Goal: Navigation & Orientation: Find specific page/section

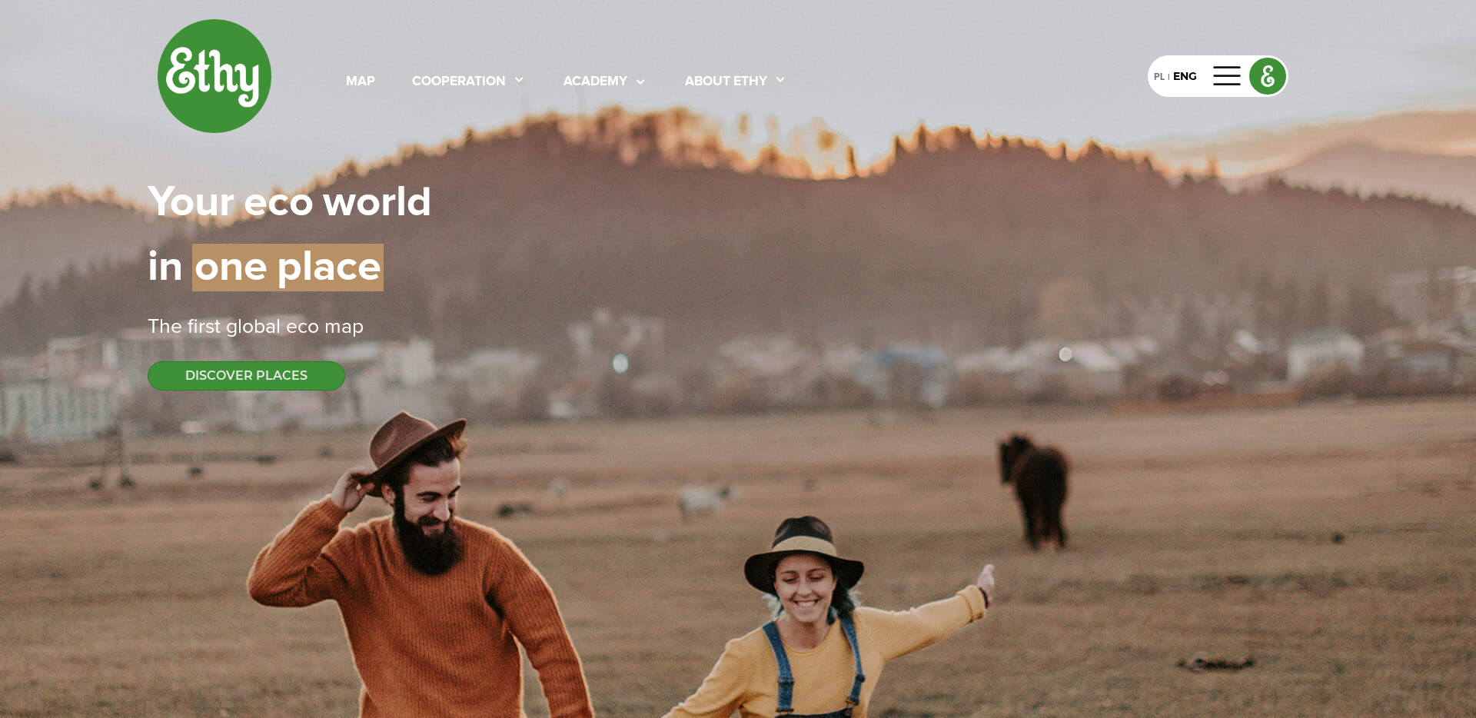
click at [1268, 76] on img at bounding box center [1267, 75] width 35 height 35
click at [357, 75] on div "map" at bounding box center [360, 82] width 29 height 20
select select
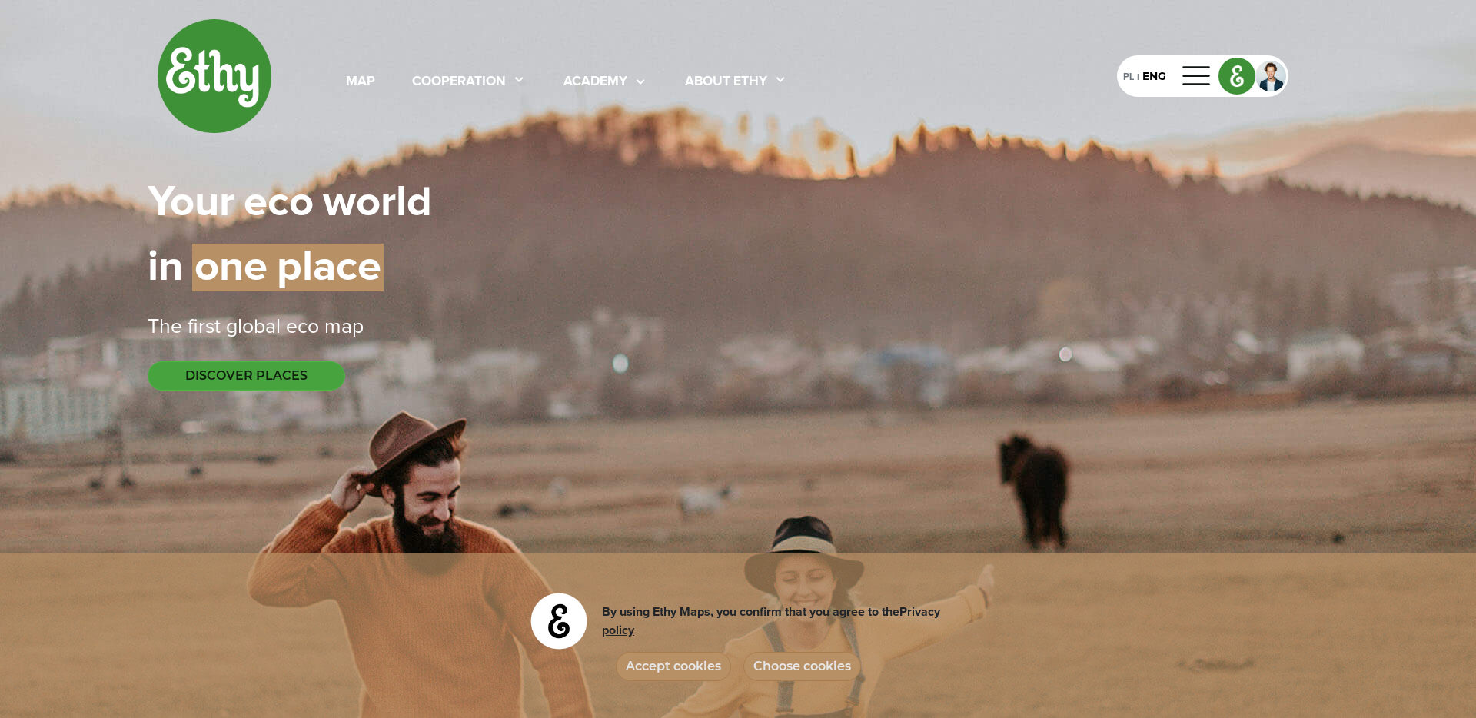
click at [285, 381] on button "DISCOVER PLACES" at bounding box center [247, 375] width 198 height 29
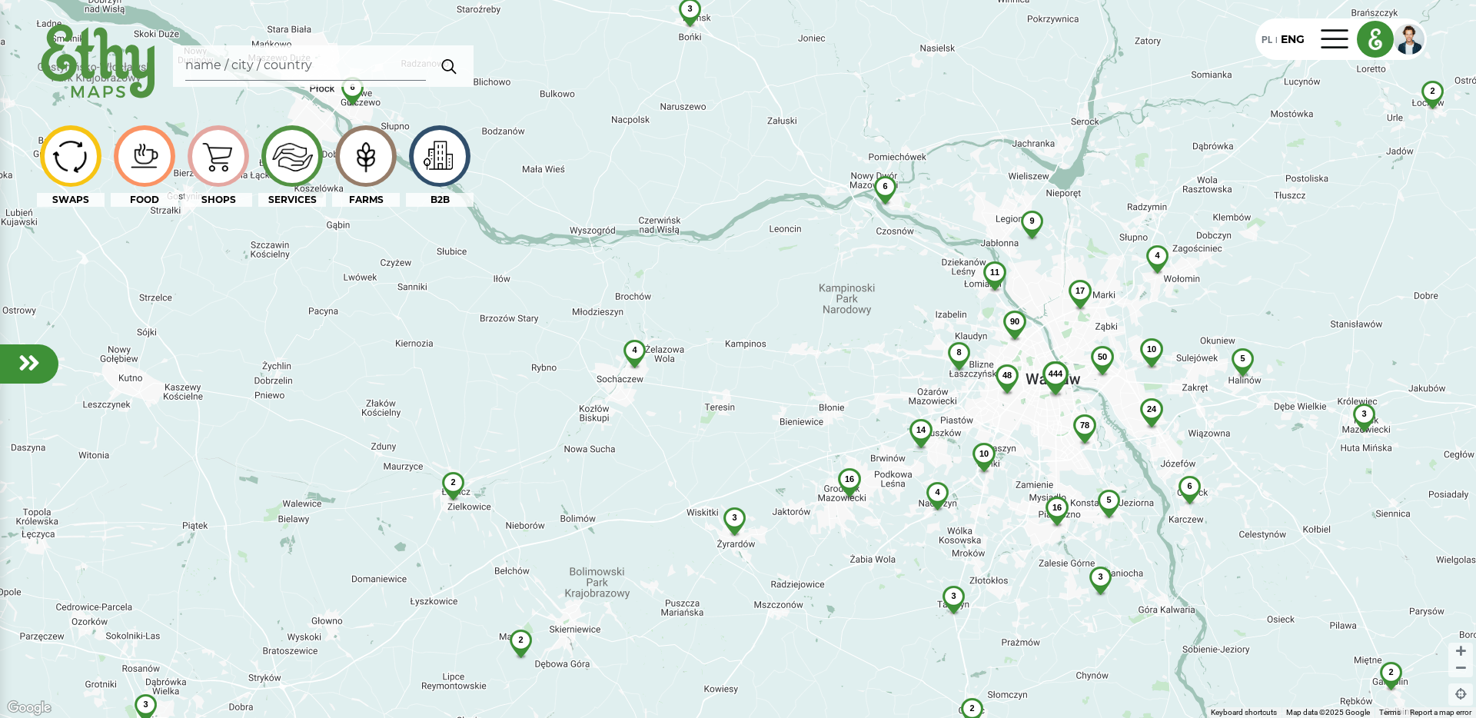
drag, startPoint x: 916, startPoint y: 404, endPoint x: 1380, endPoint y: 338, distance: 469.0
click at [1029, 364] on div "48" at bounding box center [1007, 385] width 43 height 43
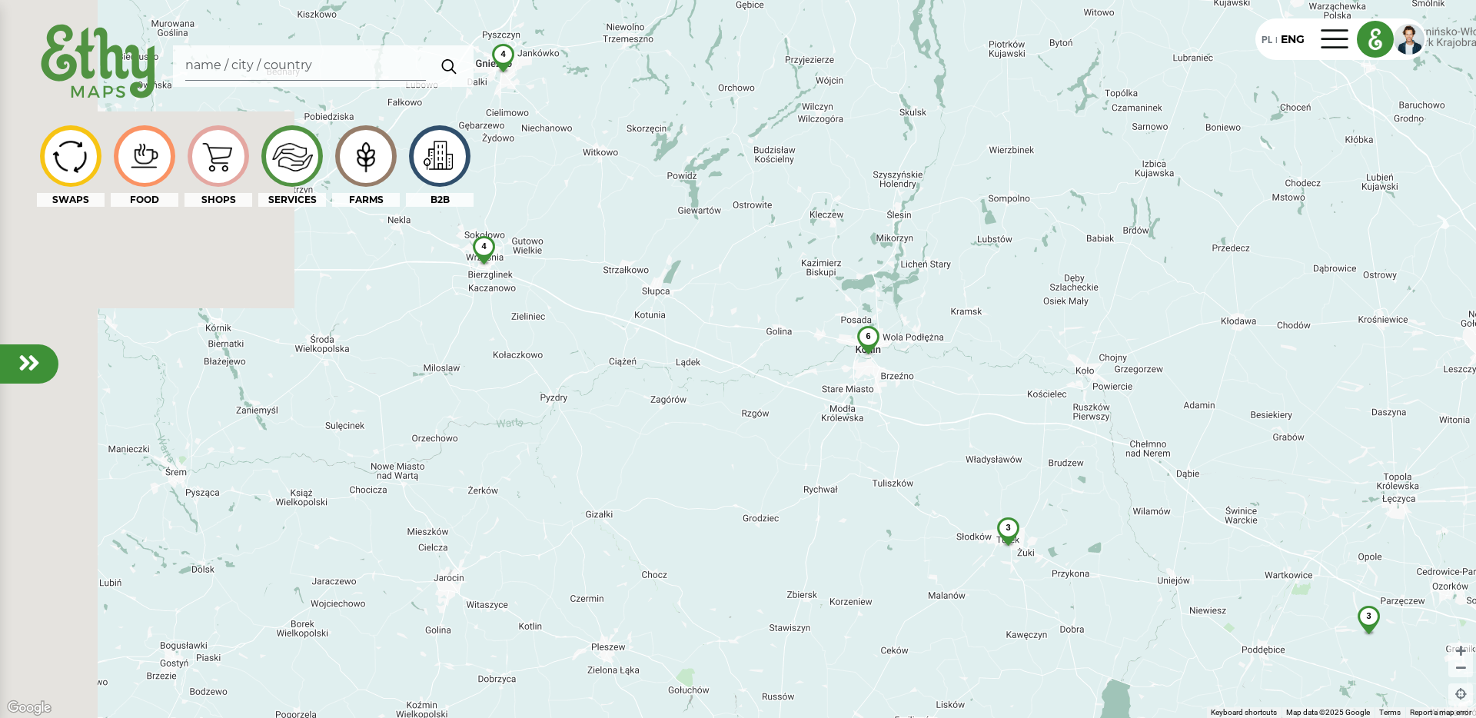
drag, startPoint x: 707, startPoint y: 271, endPoint x: 1132, endPoint y: 334, distance: 429.8
click at [1132, 334] on div "444 90 17 16 78 24 10 48 2 6 9 4 8 16 10 4 5 5 14 11 4 50 6 3 3 6 4 2 2 2 3 3 2…" at bounding box center [738, 359] width 1476 height 718
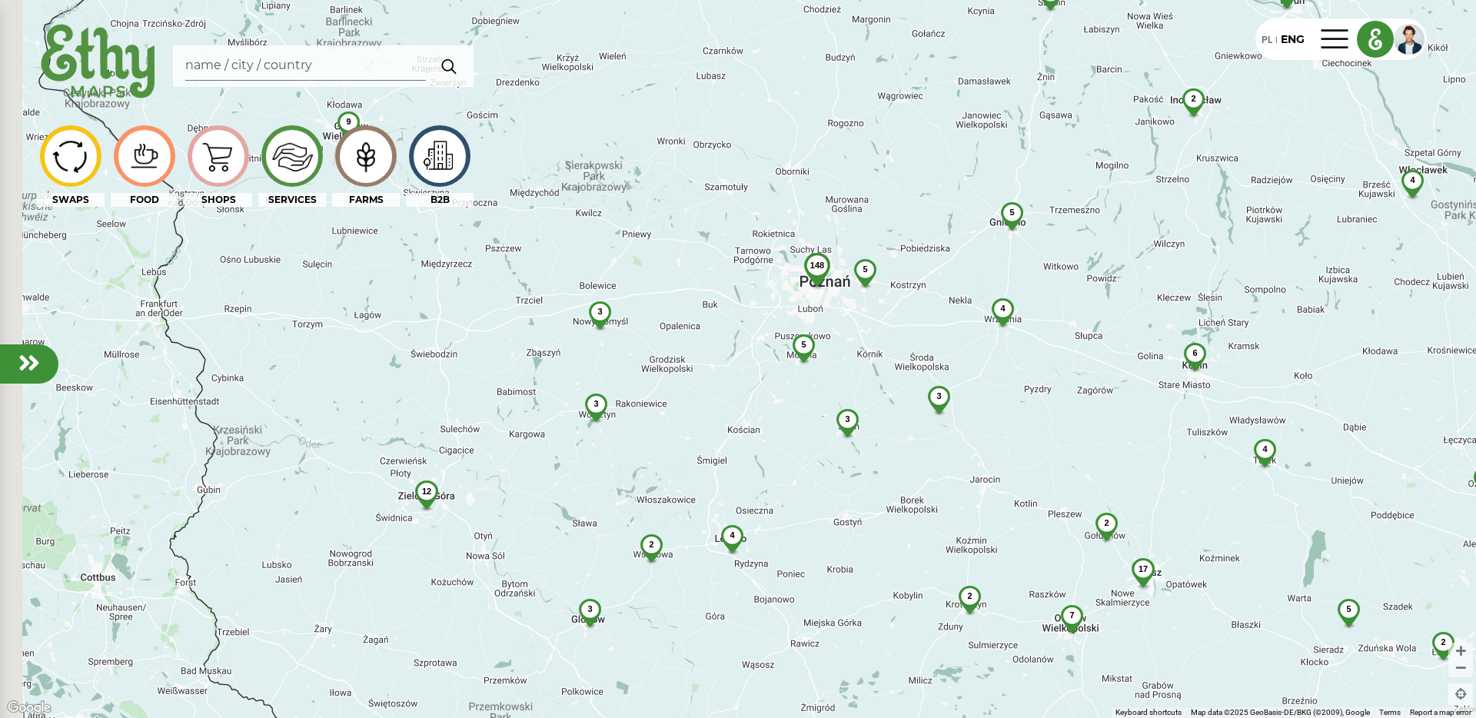
click at [1023, 319] on div "4" at bounding box center [1002, 308] width 41 height 21
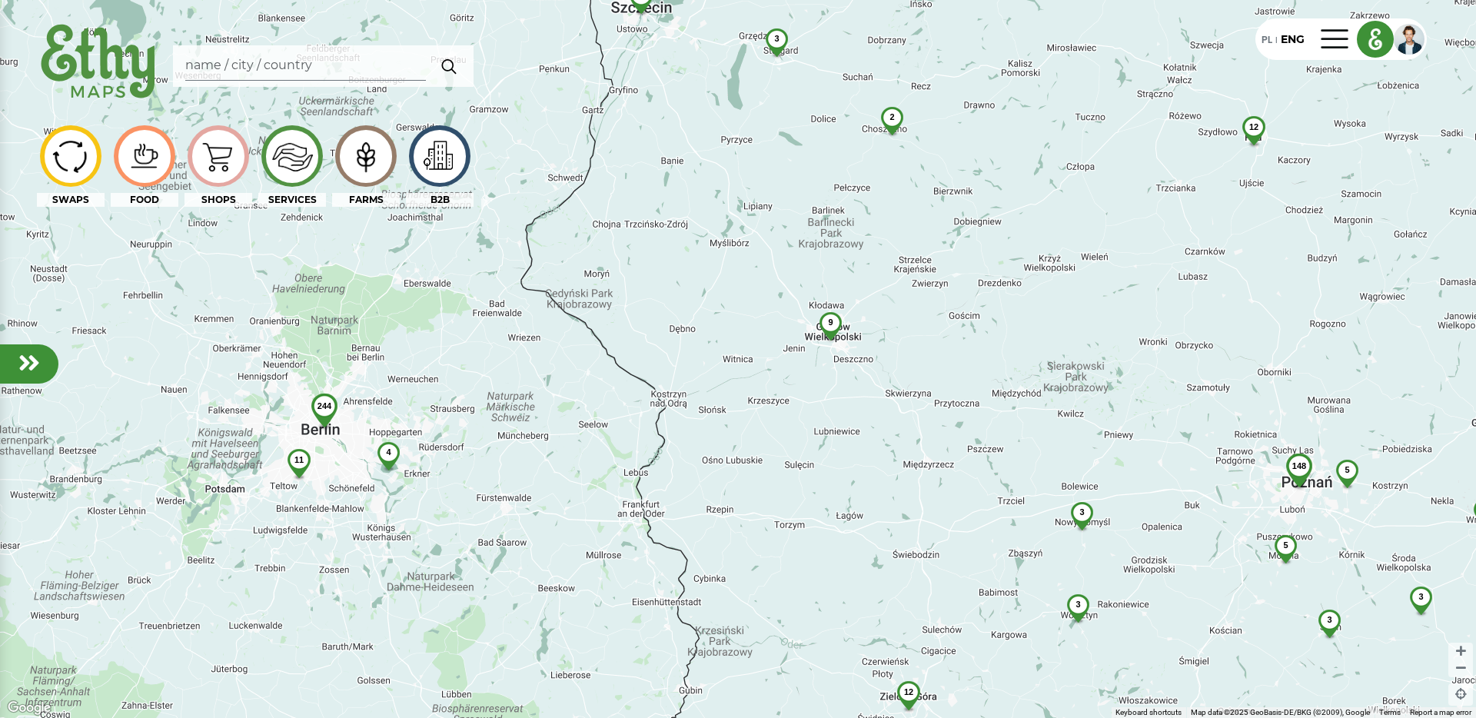
drag, startPoint x: 720, startPoint y: 361, endPoint x: 1073, endPoint y: 320, distance: 355.2
click at [1073, 320] on div "115 32 148 4 7 2 12 5 4 3 3 17 4 5 8 4 2 4 9 3 6 4 7 2 2 5 3 3 3 2 2 5 5 4 2 3 …" at bounding box center [738, 359] width 1476 height 718
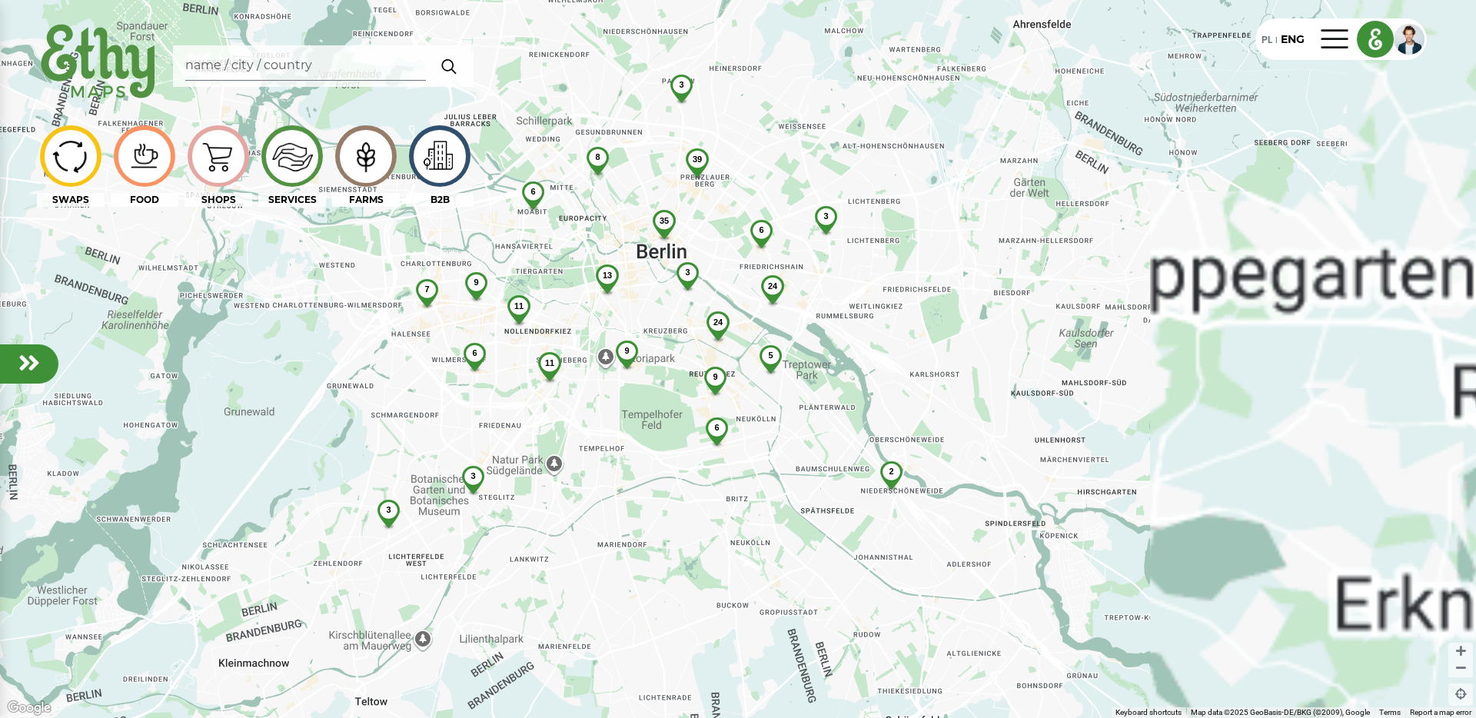
drag, startPoint x: 847, startPoint y: 445, endPoint x: 780, endPoint y: 461, distance: 69.6
click at [780, 461] on div "39 6 24 9 35 24 13 11 6 6 7 3 5 11 9 9 3 8 6 2 3 3 3" at bounding box center [738, 359] width 1476 height 718
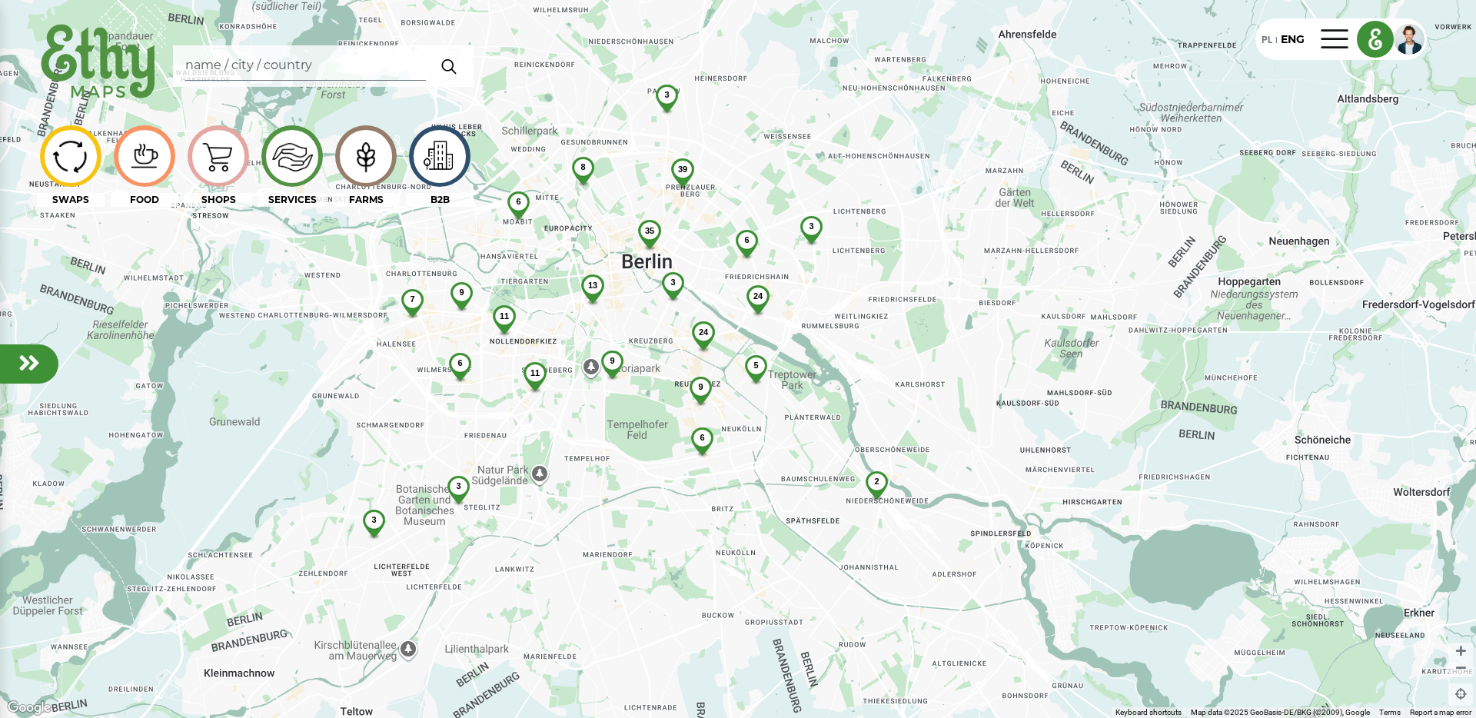
click at [380, 524] on div "3" at bounding box center [374, 520] width 41 height 21
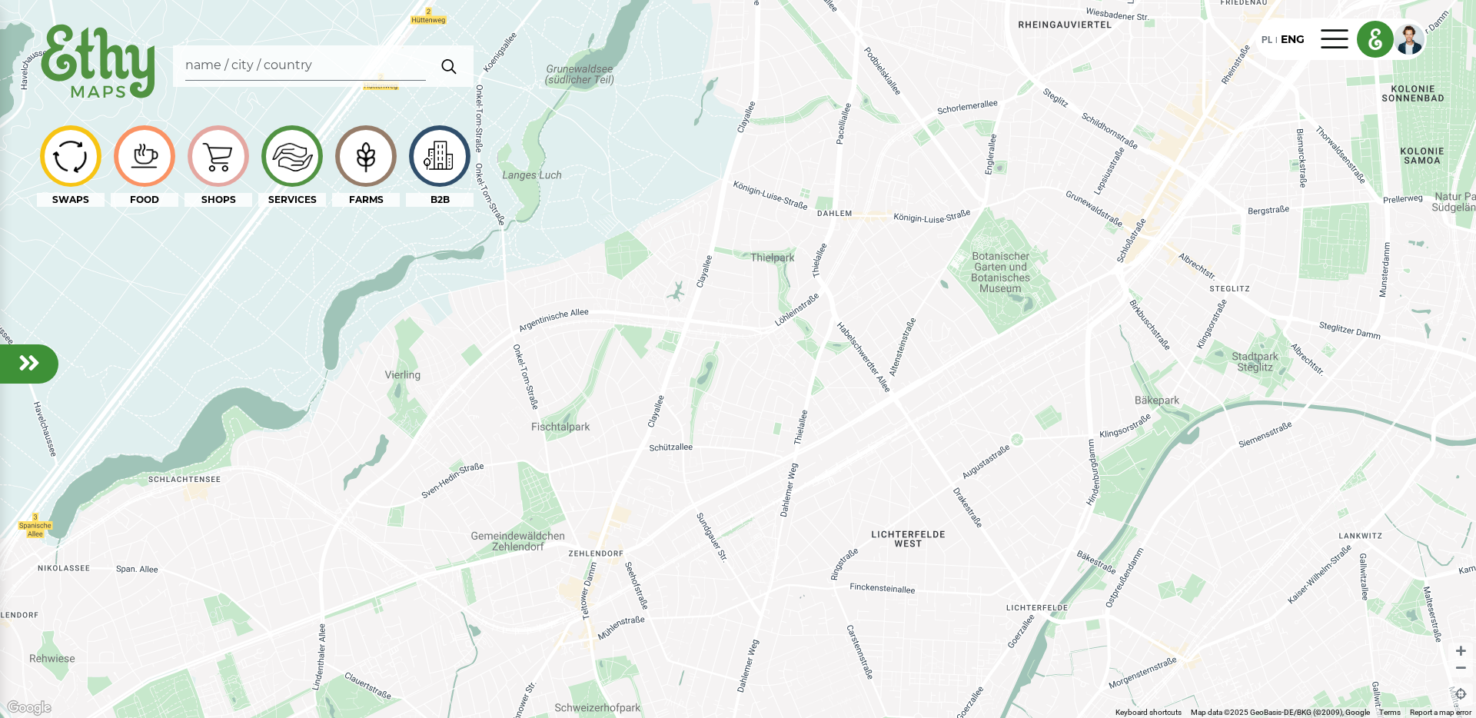
drag, startPoint x: 1022, startPoint y: 343, endPoint x: 720, endPoint y: 386, distance: 305.9
click at [720, 386] on div at bounding box center [738, 359] width 1476 height 718
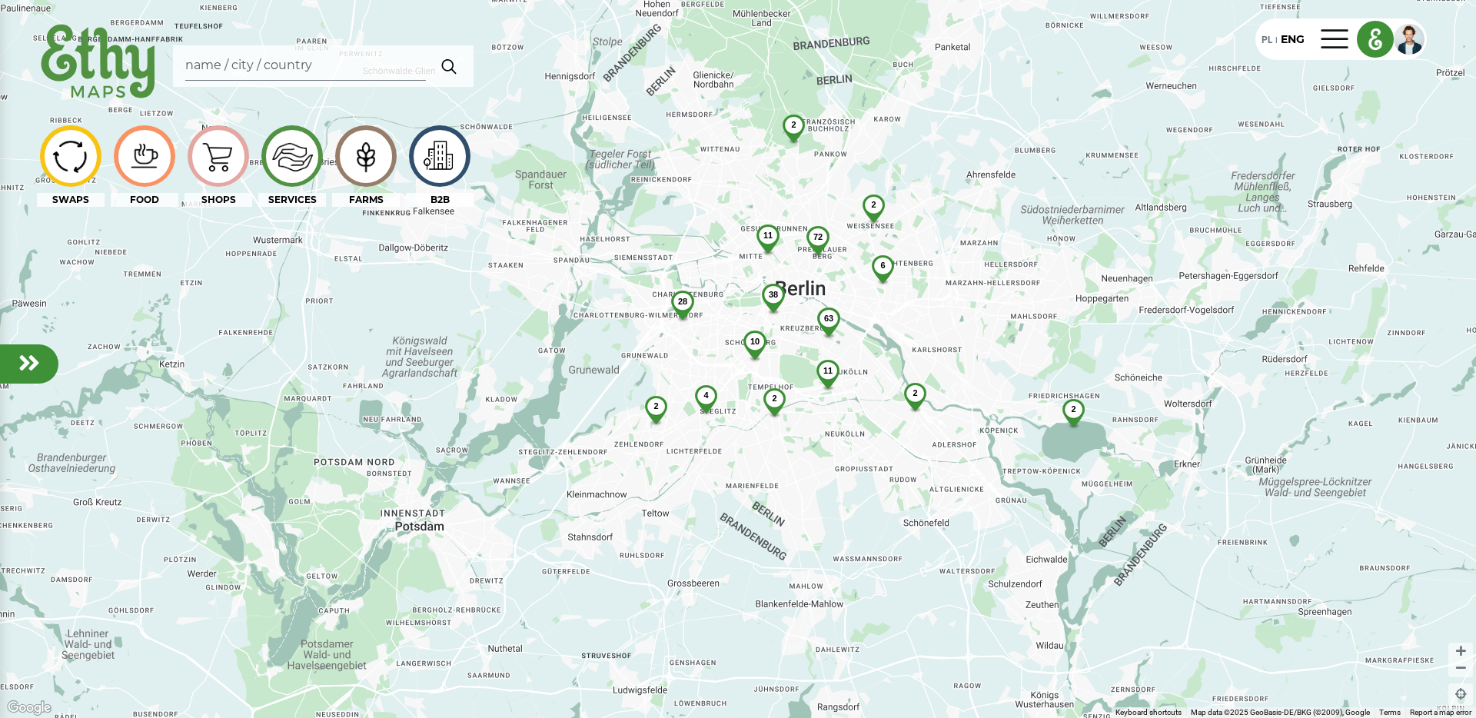
drag, startPoint x: 958, startPoint y: 404, endPoint x: 806, endPoint y: 460, distance: 161.2
click at [806, 460] on div "72 11 63 38 28 4 11 2 2 2 2 6 2 2 10" at bounding box center [738, 359] width 1476 height 718
